Goal: Find specific page/section: Find specific page/section

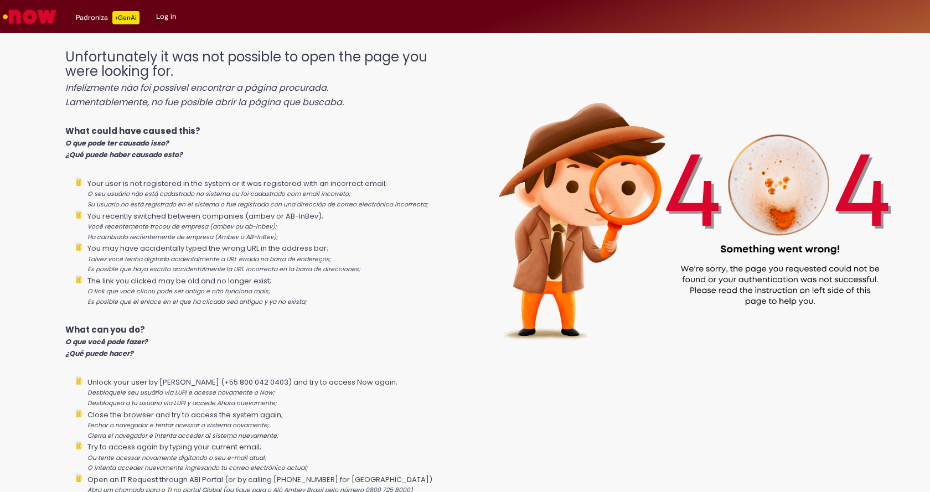
click at [166, 13] on link "Log in" at bounding box center [166, 16] width 37 height 33
